Goal: Check status

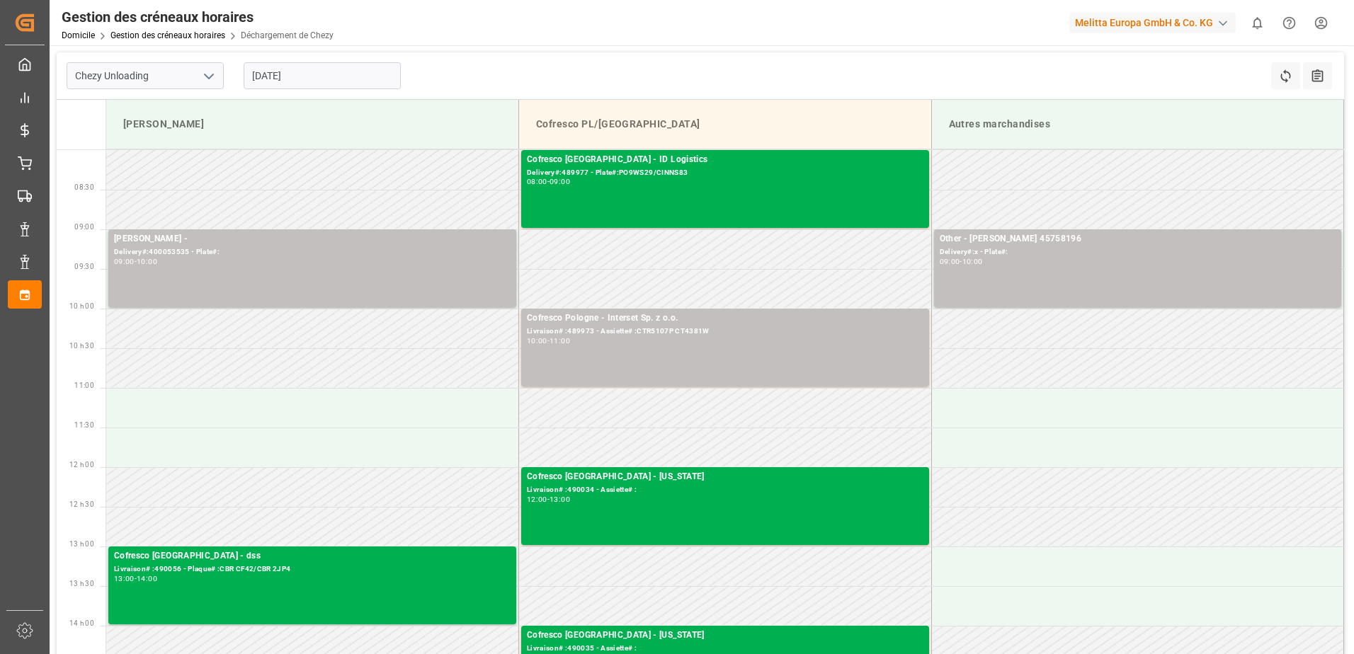
scroll to position [283, 0]
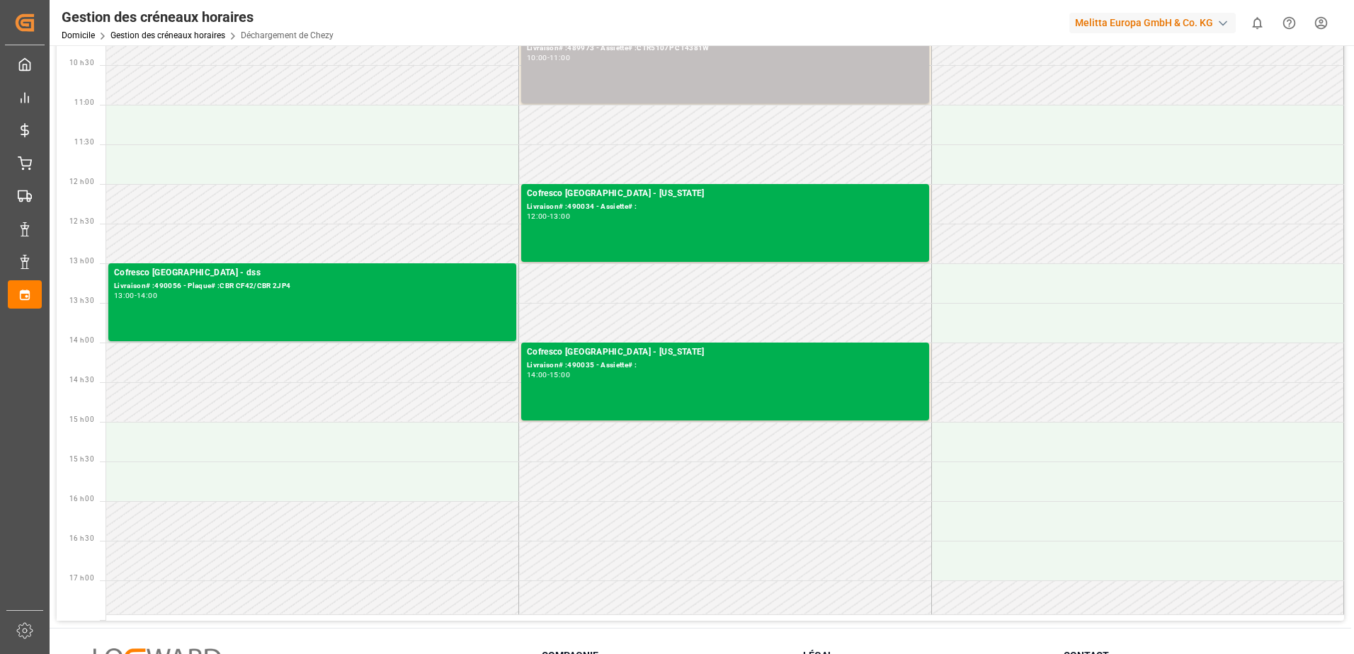
click at [1137, 206] on td at bounding box center [1137, 204] width 413 height 40
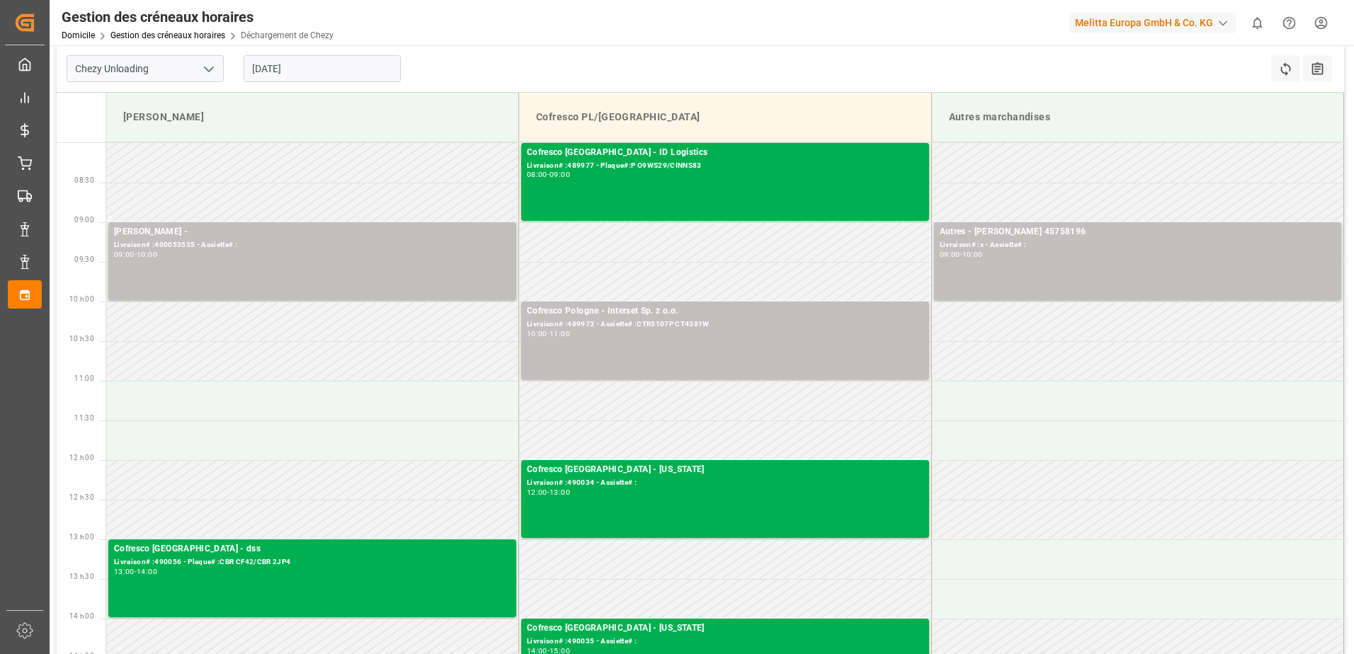
scroll to position [0, 0]
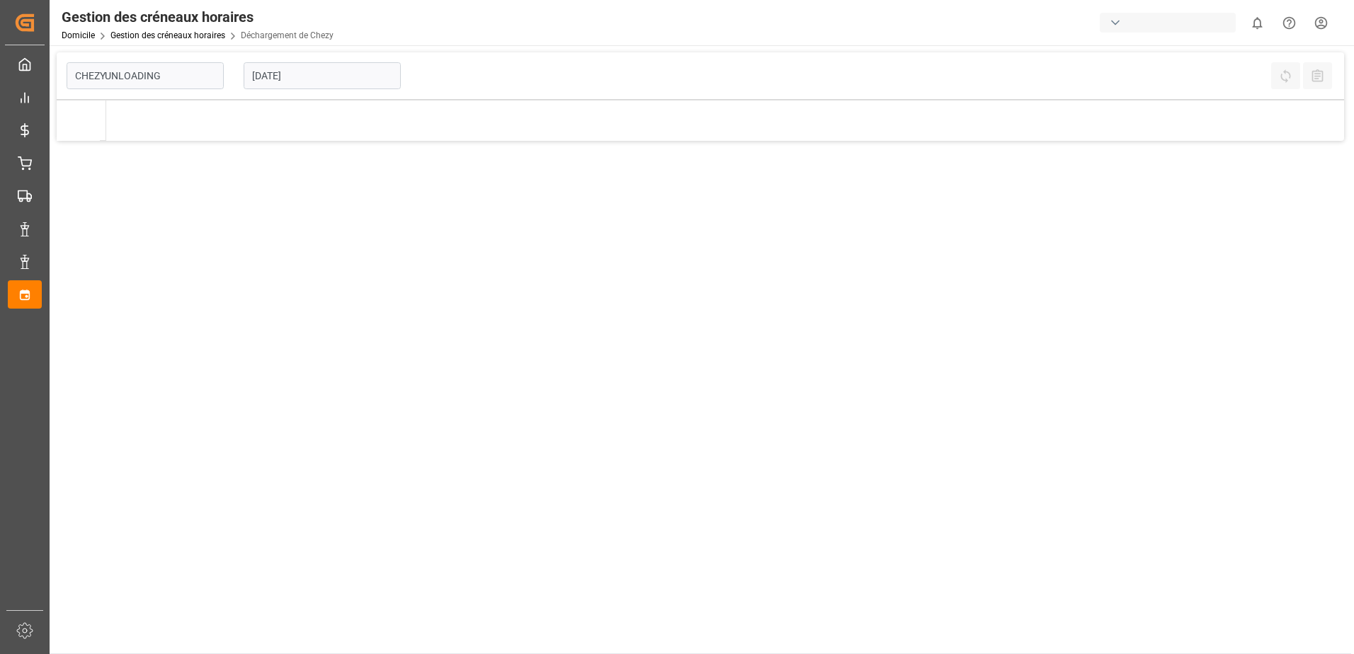
type input "Chezy Unloading"
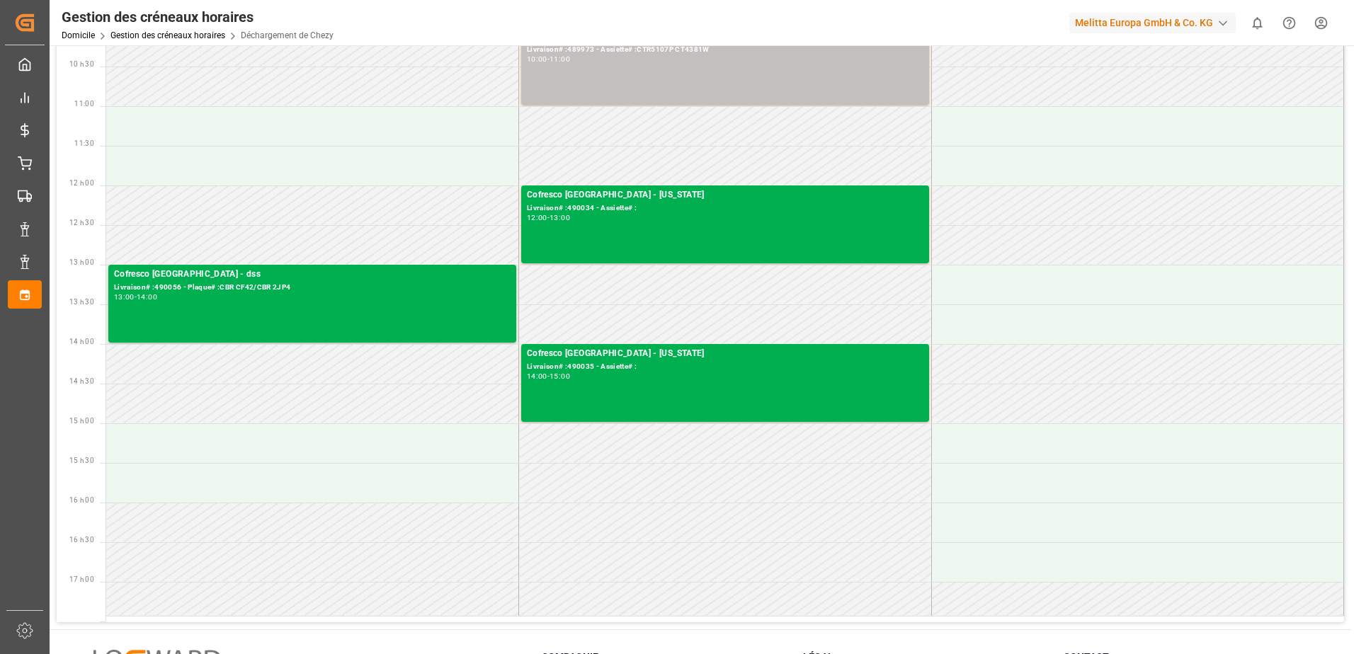
scroll to position [283, 0]
